Goal: Information Seeking & Learning: Learn about a topic

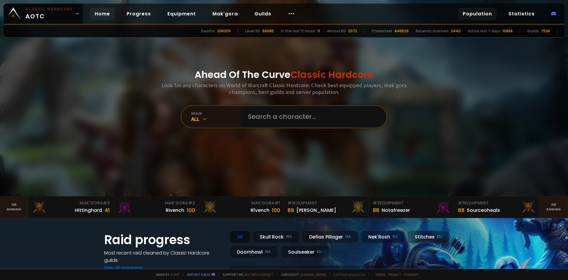
click at [478, 11] on link "Population" at bounding box center [477, 14] width 39 height 12
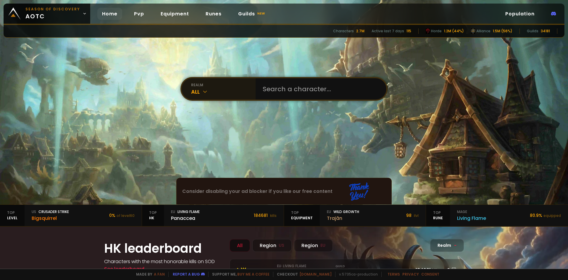
click at [211, 98] on div "realm All" at bounding box center [219, 88] width 74 height 21
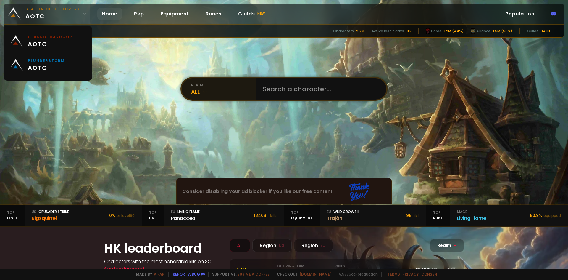
click at [65, 12] on span "Season of Discovery aotc" at bounding box center [52, 14] width 55 height 14
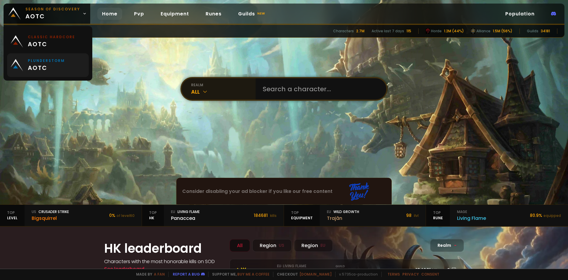
click at [48, 63] on small "Plunderstorm" at bounding box center [46, 60] width 37 height 5
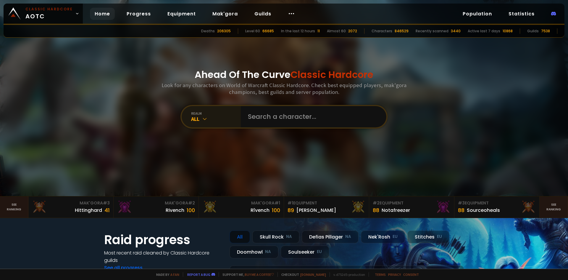
click at [205, 119] on icon at bounding box center [205, 119] width 6 height 6
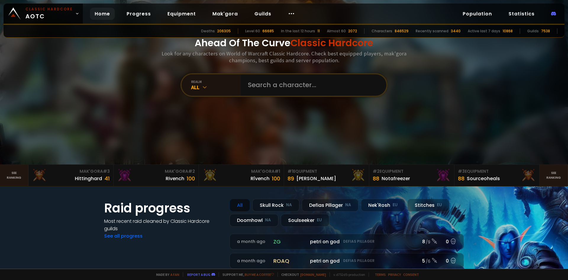
scroll to position [30, 0]
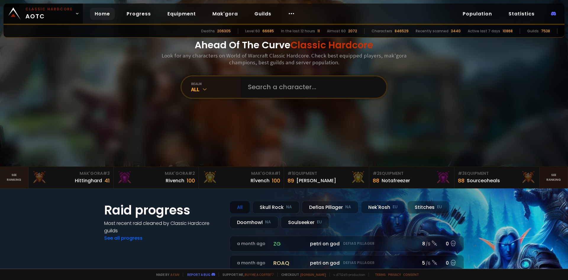
click at [543, 184] on link "See ranking" at bounding box center [554, 177] width 28 height 21
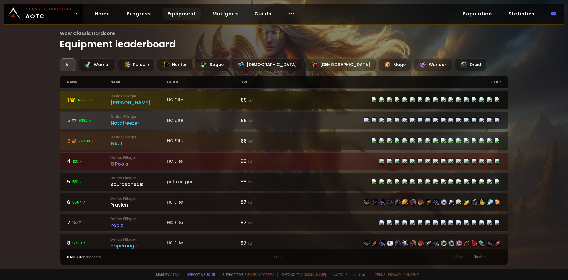
click at [119, 102] on div "Eliana" at bounding box center [139, 102] width 57 height 7
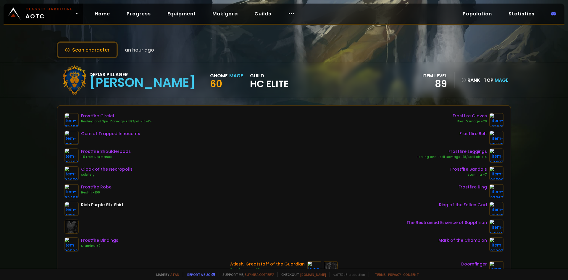
click at [130, 84] on div "Defias Pillager Eliana" at bounding box center [146, 80] width 114 height 19
drag, startPoint x: 128, startPoint y: 84, endPoint x: 92, endPoint y: 86, distance: 36.2
click at [92, 86] on div "Defias Pillager Eliana" at bounding box center [146, 80] width 114 height 19
drag, startPoint x: 148, startPoint y: 98, endPoint x: 137, endPoint y: 101, distance: 12.0
click at [148, 98] on div "Scan character an hour ago Defias Pillager Eliana Gnome Mage 60 guild HC Elite …" at bounding box center [284, 134] width 568 height 268
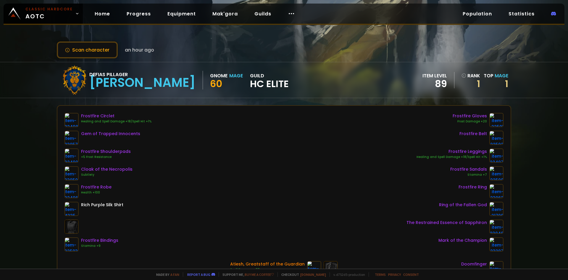
click at [38, 73] on div "Defias Pillager Eliana Gnome Mage 60 guild HC Elite item level 89 rank 1 Top Ma…" at bounding box center [284, 80] width 568 height 36
click at [42, 71] on div "Defias Pillager Eliana Gnome Mage 60 guild HC Elite item level 89 rank 1 Top Ma…" at bounding box center [284, 80] width 568 height 36
click at [34, 91] on div "Defias Pillager Eliana Gnome Mage 60 guild HC Elite item level 89 rank 1 Top Ma…" at bounding box center [284, 80] width 568 height 36
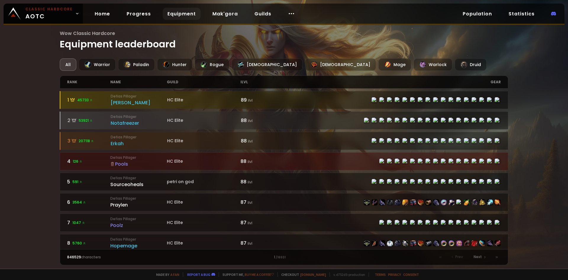
click at [26, 110] on div "Wow Classic Hardcore Equipment leaderboard All Warrior Paladin Hunter Rogue Pri…" at bounding box center [284, 134] width 568 height 268
click at [44, 96] on div "Wow Classic Hardcore Equipment leaderboard All Warrior Paladin Hunter Rogue Pri…" at bounding box center [284, 134] width 568 height 268
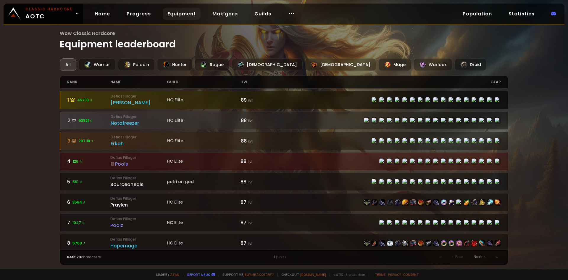
click at [126, 101] on div "Eliana" at bounding box center [139, 102] width 57 height 7
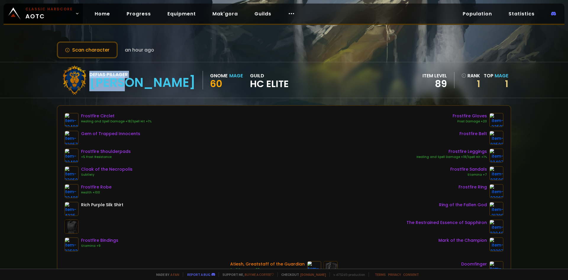
drag, startPoint x: 114, startPoint y: 82, endPoint x: 84, endPoint y: 83, distance: 29.3
click at [84, 83] on div "Defias Pillager Eliana Gnome Mage 60 guild HC Elite" at bounding box center [174, 80] width 229 height 30
click at [240, 90] on div "Defias Pillager Eliana Gnome Mage 60 guild HC Elite item level 89 rank 1 Top Ma…" at bounding box center [284, 80] width 455 height 36
click at [242, 89] on div "Defias Pillager Eliana Gnome Mage 60 guild HC Elite item level 89 rank 1 Top Ma…" at bounding box center [284, 80] width 455 height 36
click at [262, 80] on div "Defias Pillager Eliana Gnome Mage 60 guild HC Elite item level 89 rank 1 Top Ma…" at bounding box center [284, 80] width 455 height 36
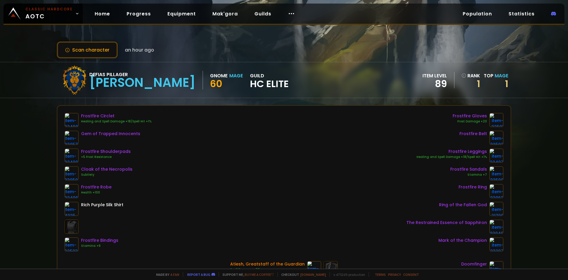
click at [256, 79] on div "Defias Pillager Eliana Gnome Mage 60 guild HC Elite item level 89 rank 1 Top Ma…" at bounding box center [284, 80] width 455 height 36
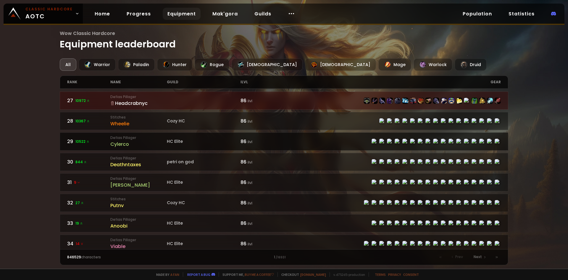
scroll to position [533, 0]
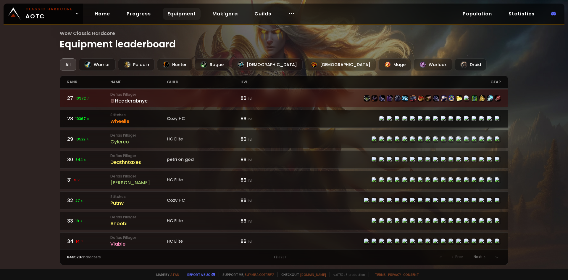
click at [148, 122] on div "Wheelie" at bounding box center [138, 120] width 57 height 7
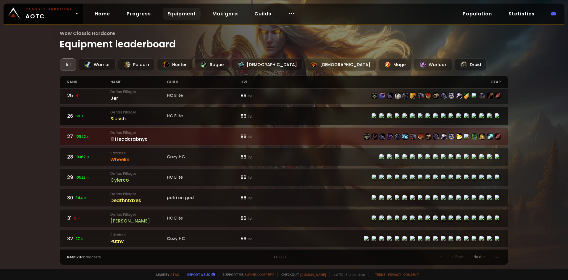
scroll to position [503, 0]
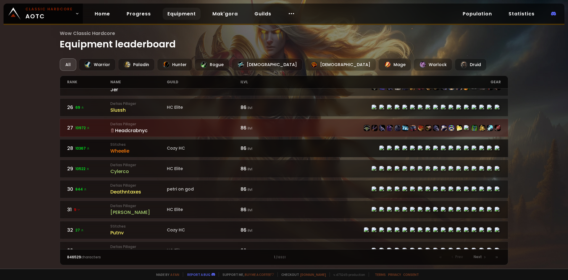
click at [171, 147] on div "Cozy HC" at bounding box center [204, 148] width 74 height 6
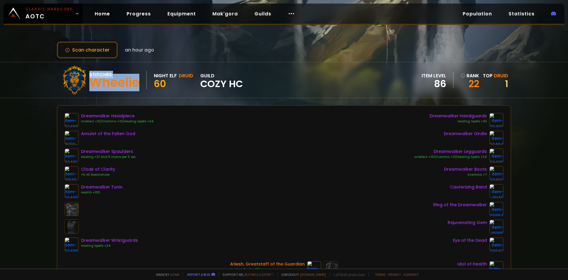
drag, startPoint x: 143, startPoint y: 80, endPoint x: 87, endPoint y: 81, distance: 55.7
click at [87, 81] on div "Stitches Wheelie Night Elf Druid 60 guild Cozy HC" at bounding box center [151, 80] width 183 height 30
click at [286, 70] on div "Stitches Wheelie Night Elf Druid 60 guild Cozy HC item level 86 rank 22 Top Dru…" at bounding box center [284, 80] width 455 height 36
drag, startPoint x: 435, startPoint y: 85, endPoint x: 445, endPoint y: 84, distance: 10.1
click at [445, 84] on div "item level 86" at bounding box center [438, 80] width 32 height 16
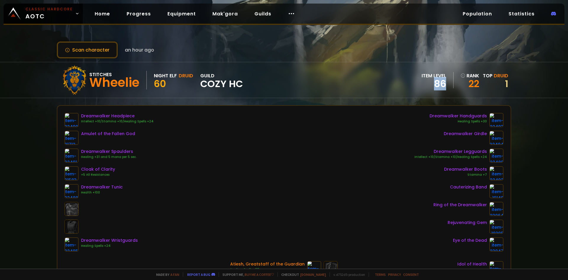
click at [388, 82] on div "Stitches Wheelie Night Elf Druid 60 guild Cozy HC item level 86 rank 22 Top Dru…" at bounding box center [284, 80] width 455 height 36
click at [383, 83] on div "Stitches Wheelie Night Elf Druid 60 guild Cozy HC item level 86 rank 22 Top Dru…" at bounding box center [284, 80] width 455 height 36
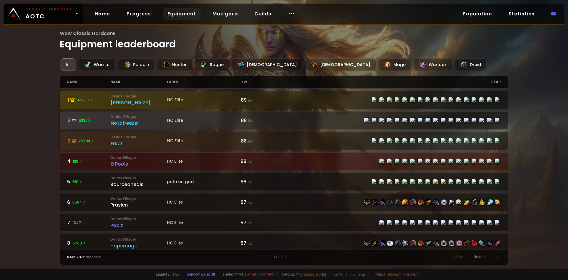
click at [274, 42] on h1 "Wow Classic Hardcore Equipment leaderboard" at bounding box center [284, 41] width 449 height 22
click at [39, 57] on div "Wow Classic Hardcore Equipment leaderboard All Warrior Paladin Hunter Rogue Pri…" at bounding box center [284, 134] width 568 height 268
click at [421, 37] on h1 "Wow Classic Hardcore Equipment leaderboard" at bounding box center [284, 41] width 449 height 22
click at [519, 14] on link "Statistics" at bounding box center [522, 14] width 36 height 12
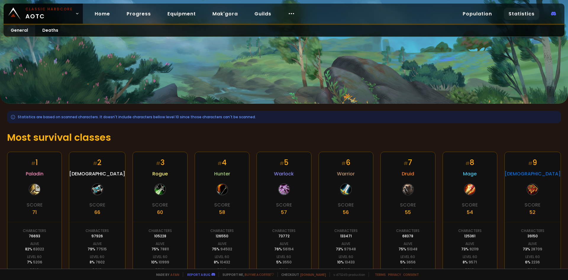
click at [256, 80] on div at bounding box center [284, 52] width 568 height 104
click at [137, 16] on link "Progress" at bounding box center [139, 14] width 34 height 12
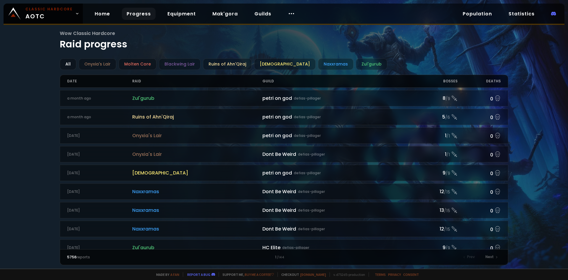
click at [400, 58] on div "Wow Classic Hardcore Raid progress All Onyxia's Lair Molten Core Blackwing Lair…" at bounding box center [284, 147] width 449 height 235
click at [398, 58] on div "Wow Classic Hardcore Raid progress All Onyxia's Lair Molten Core Blackwing Lair…" at bounding box center [284, 147] width 449 height 235
click at [381, 55] on div "Wow Classic Hardcore Raid progress All Onyxia's Lair Molten Core Blackwing Lair…" at bounding box center [284, 147] width 449 height 235
click at [402, 57] on div "Wow Classic Hardcore Raid progress All Onyxia's Lair Molten Core Blackwing Lair…" at bounding box center [284, 147] width 449 height 235
click at [263, 67] on div "Ahn'Qiraj Temple" at bounding box center [285, 64] width 62 height 12
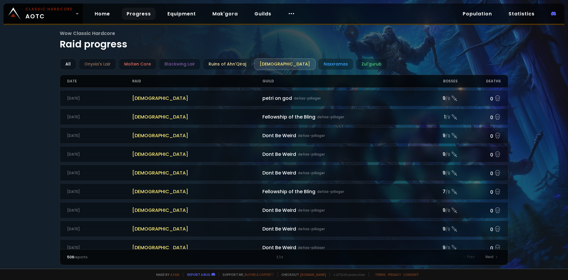
click at [378, 49] on h1 "Wow Classic Hardcore Raid progress" at bounding box center [284, 41] width 449 height 22
click at [388, 46] on h1 "Wow Classic Hardcore Raid progress" at bounding box center [284, 41] width 449 height 22
click at [356, 64] on div "Zul'gurub" at bounding box center [371, 64] width 31 height 12
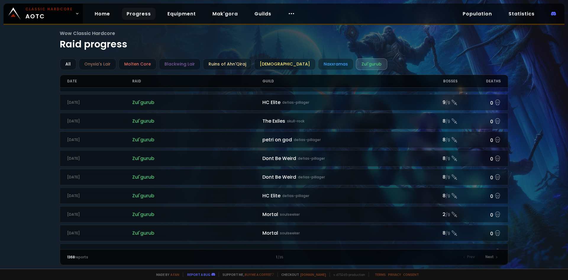
scroll to position [266, 0]
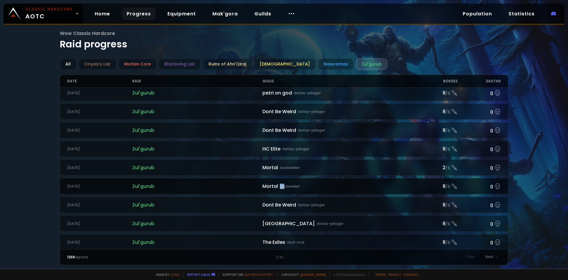
drag, startPoint x: 314, startPoint y: 178, endPoint x: 281, endPoint y: 187, distance: 34.4
click at [281, 186] on div "a month ago Zul'gurub ZG petri on god defias-pillager 8 / 9 0 2 months ago Zul'…" at bounding box center [284, 168] width 449 height 161
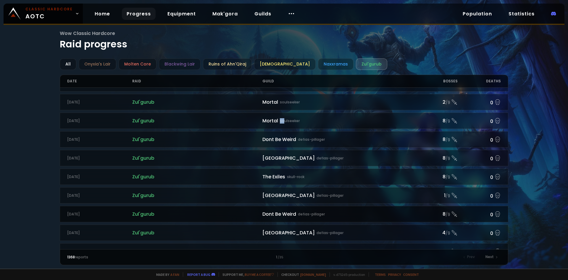
scroll to position [355, 0]
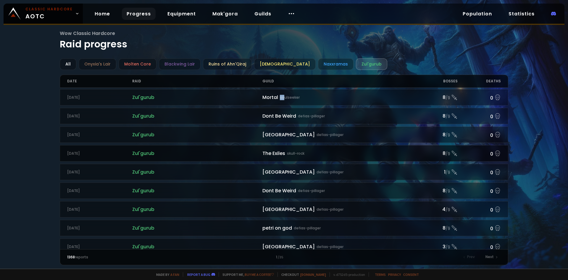
click at [328, 150] on div "The Exiles skull-rock" at bounding box center [339, 152] width 152 height 7
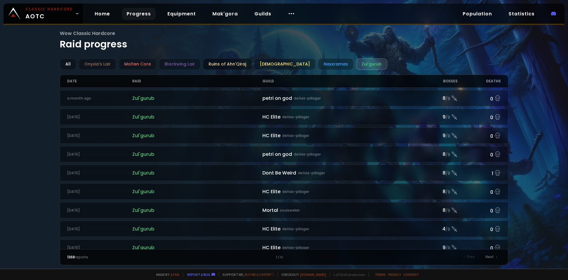
click at [232, 63] on div "Ruins of Ahn'Qiraj" at bounding box center [227, 64] width 49 height 12
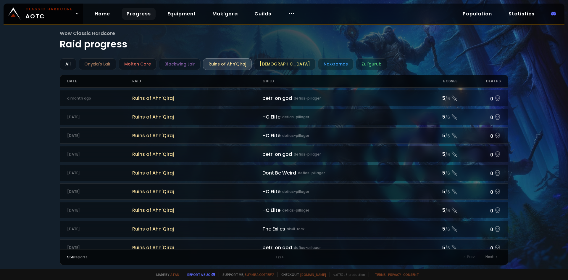
click at [420, 65] on div "All Onyxia's Lair Molten Core Blackwing Lair Ruins of Ahn'Qiraj Ahn'Qiraj Templ…" at bounding box center [284, 64] width 449 height 12
click at [400, 49] on h1 "Wow Classic Hardcore Raid progress" at bounding box center [284, 41] width 449 height 22
click at [393, 47] on h1 "Wow Classic Hardcore Raid progress" at bounding box center [284, 41] width 449 height 22
click at [397, 44] on h1 "Wow Classic Hardcore Raid progress" at bounding box center [284, 41] width 449 height 22
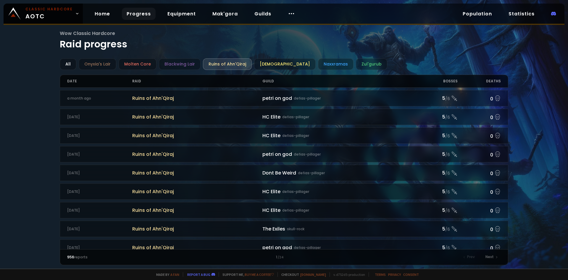
click at [324, 42] on h1 "Wow Classic Hardcore Raid progress" at bounding box center [284, 41] width 449 height 22
click at [182, 62] on div "Blackwing Lair" at bounding box center [180, 64] width 42 height 12
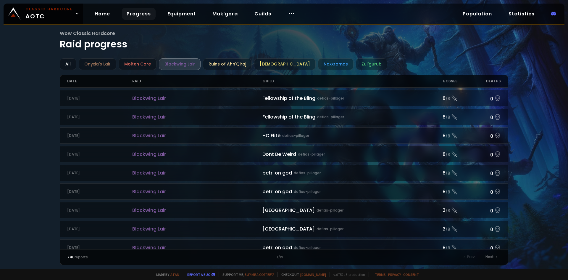
click at [387, 54] on div "Wow Classic Hardcore Raid progress All Onyxia's Lair Molten Core Blackwing Lair…" at bounding box center [284, 147] width 449 height 235
click at [392, 55] on div "Wow Classic Hardcore Raid progress All Onyxia's Lair Molten Core Blackwing Lair…" at bounding box center [284, 147] width 449 height 235
click at [439, 59] on div "All Onyxia's Lair Molten Core Blackwing Lair Ruins of Ahn'Qiraj Ahn'Qiraj Templ…" at bounding box center [284, 64] width 449 height 12
click at [392, 54] on div "Wow Classic Hardcore Raid progress All Onyxia's Lair Molten Core Blackwing Lair…" at bounding box center [284, 147] width 449 height 235
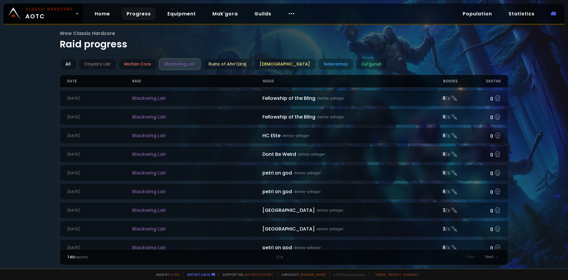
click at [379, 12] on div "Classic Hardcore AOTC Home Progress Equipment Mak'gora Guilds Population Statis…" at bounding box center [284, 14] width 561 height 21
click at [378, 12] on div "Classic Hardcore AOTC Home Progress Equipment Mak'gora Guilds Population Statis…" at bounding box center [284, 14] width 561 height 21
click at [377, 12] on div "Classic Hardcore AOTC Home Progress Equipment Mak'gora Guilds Population Statis…" at bounding box center [284, 14] width 561 height 21
click at [377, 11] on div "Classic Hardcore AOTC Home Progress Equipment Mak'gora Guilds Population Statis…" at bounding box center [284, 14] width 561 height 21
click at [380, 34] on span "Wow Classic Hardcore" at bounding box center [284, 33] width 449 height 7
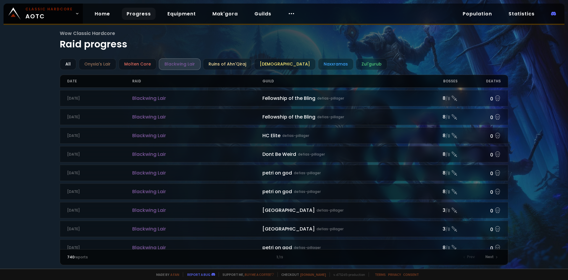
click at [383, 34] on span "Wow Classic Hardcore" at bounding box center [284, 33] width 449 height 7
click at [381, 34] on span "Wow Classic Hardcore" at bounding box center [284, 33] width 449 height 7
click at [377, 37] on h1 "Wow Classic Hardcore Raid progress" at bounding box center [284, 41] width 449 height 22
click at [377, 36] on span "Wow Classic Hardcore" at bounding box center [284, 33] width 449 height 7
